Goal: Information Seeking & Learning: Learn about a topic

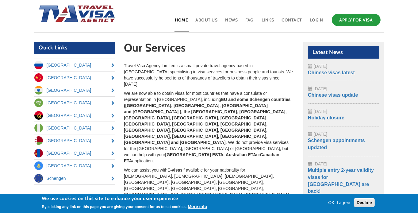
scroll to position [31, 0]
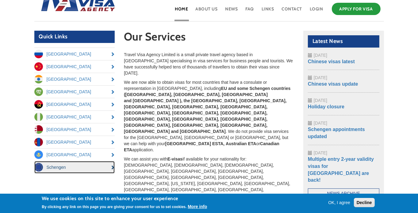
click at [103, 168] on link "Schengen" at bounding box center [74, 167] width 81 height 12
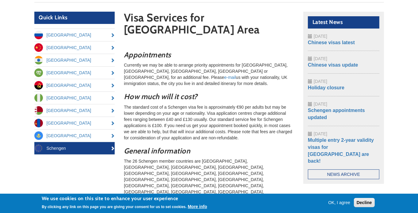
scroll to position [61, 0]
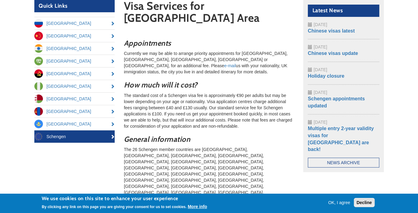
click at [366, 203] on button "Decline" at bounding box center [364, 202] width 21 height 9
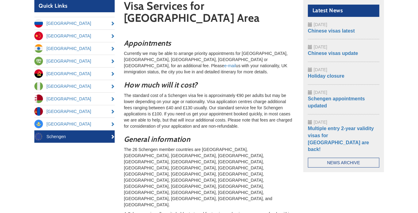
drag, startPoint x: 238, startPoint y: 73, endPoint x: 242, endPoint y: 59, distance: 14.2
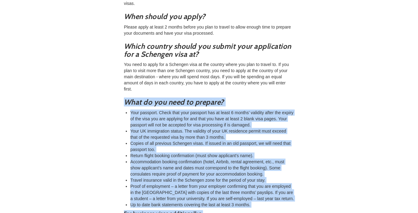
scroll to position [343, 0]
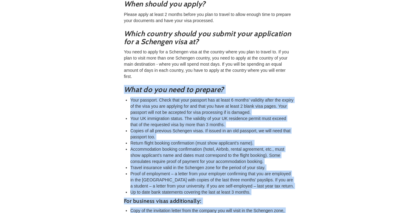
drag, startPoint x: 118, startPoint y: 67, endPoint x: 152, endPoint y: 172, distance: 110.8
drag, startPoint x: 152, startPoint y: 172, endPoint x: 145, endPoint y: 160, distance: 14.4
copy div "Lore ip dol sita co adipisc? Elit seddoeiu. Tempo inci utla etdolore mag al eni…"
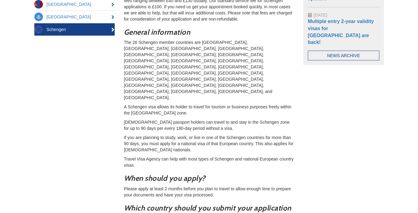
scroll to position [159, 0]
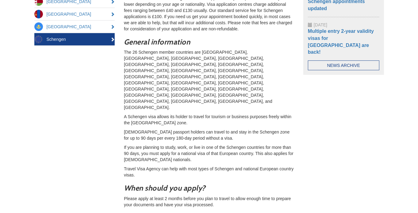
click at [71, 143] on div "Quick Links [GEOGRAPHIC_DATA] [GEOGRAPHIC_DATA] [GEOGRAPHIC_DATA] [GEOGRAPHIC_D…" at bounding box center [209, 171] width 359 height 537
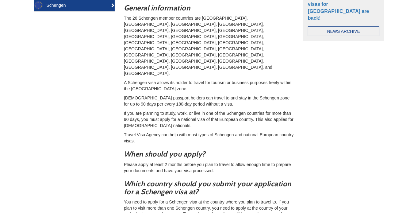
scroll to position [189, 0]
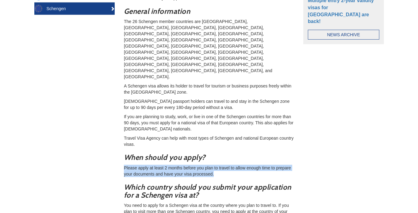
drag, startPoint x: 124, startPoint y: 110, endPoint x: 215, endPoint y: 119, distance: 92.1
click at [215, 119] on section "Visa Services for [GEOGRAPHIC_DATA] Area Appointments Currently we may be able …" at bounding box center [209, 140] width 180 height 537
drag, startPoint x: 215, startPoint y: 119, endPoint x: 199, endPoint y: 118, distance: 16.0
copy p "Please apply at least 2 months before you plan to travel to allow enough time t…"
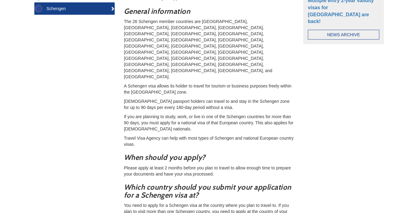
click at [111, 154] on div "Quick Links [GEOGRAPHIC_DATA] [GEOGRAPHIC_DATA] [GEOGRAPHIC_DATA] [GEOGRAPHIC_D…" at bounding box center [209, 140] width 359 height 537
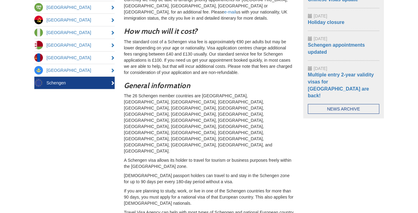
scroll to position [67, 0]
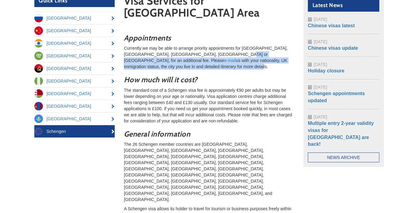
drag, startPoint x: 210, startPoint y: 44, endPoint x: 263, endPoint y: 51, distance: 53.8
click at [263, 51] on p "Currently we may be able to arrange priority appointments for [GEOGRAPHIC_DATA]…" at bounding box center [209, 57] width 170 height 25
drag, startPoint x: 263, startPoint y: 51, endPoint x: 252, endPoint y: 47, distance: 12.2
copy p "Please e-mail us with your nationality, UK immigration status, the city you liv…"
